Goal: Navigation & Orientation: Understand site structure

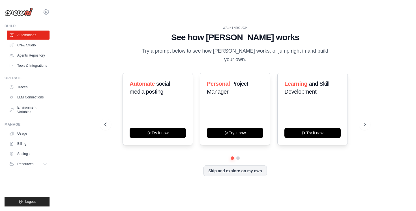
click at [168, 18] on div "WALKTHROUGH See how [PERSON_NAME] works Try a prompt below to see how [PERSON_N…" at bounding box center [235, 106] width 344 height 200
click at [31, 57] on link "Agents Repository" at bounding box center [28, 55] width 43 height 9
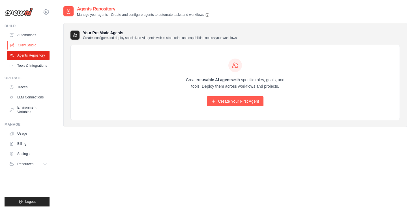
click at [31, 48] on link "Crew Studio" at bounding box center [28, 45] width 43 height 9
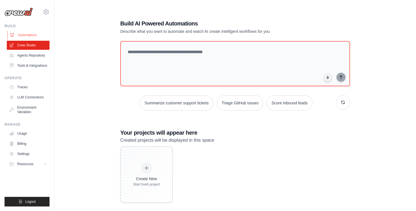
click at [29, 36] on link "Automations" at bounding box center [28, 35] width 43 height 9
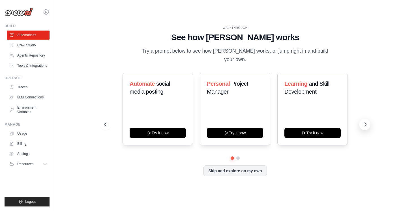
click at [364, 119] on button at bounding box center [364, 124] width 11 height 11
click at [25, 87] on link "Traces" at bounding box center [28, 87] width 43 height 9
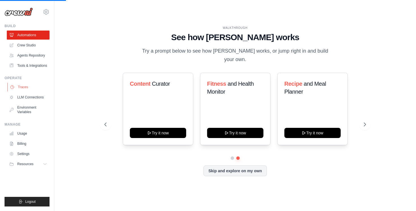
click at [25, 87] on link "Traces" at bounding box center [28, 87] width 43 height 9
